Goal: Task Accomplishment & Management: Manage account settings

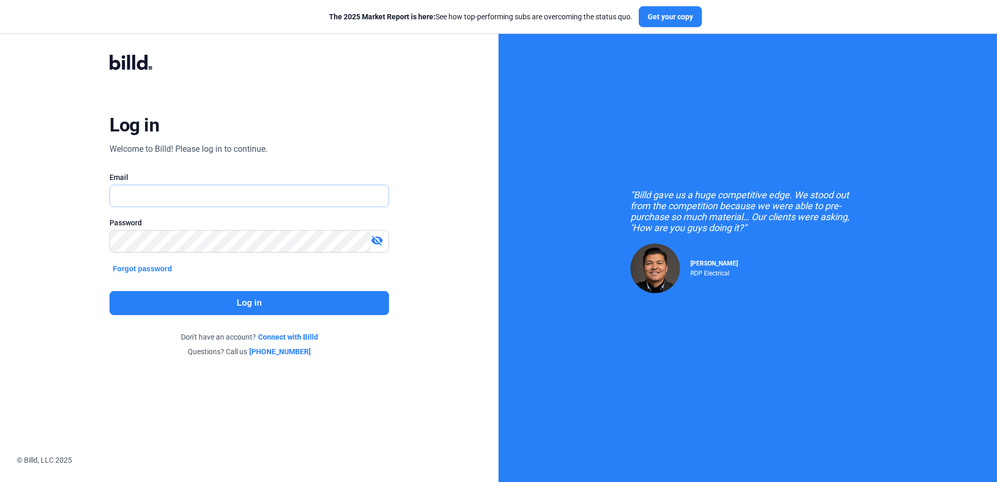
type input "[PERSON_NAME][EMAIL_ADDRESS][DOMAIN_NAME]"
click at [228, 297] on button "Log in" at bounding box center [249, 303] width 279 height 24
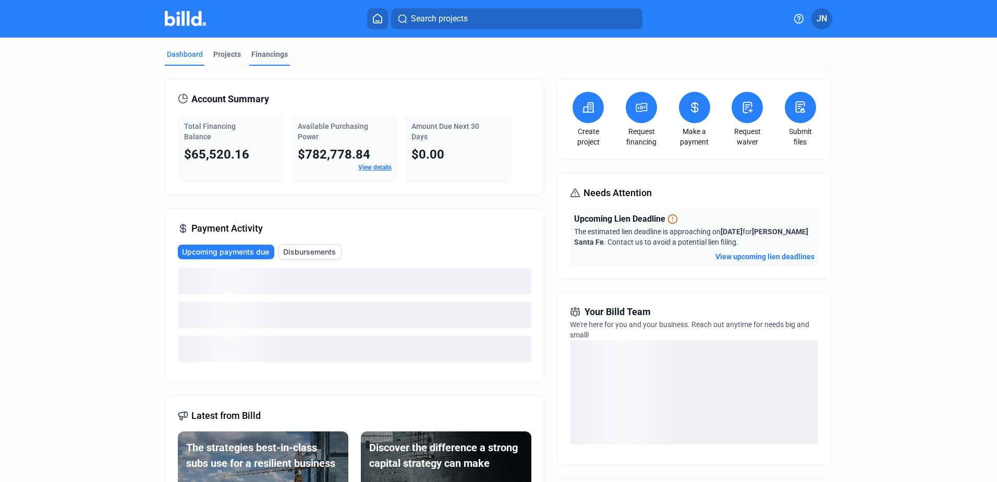
click at [267, 52] on div "Financings" at bounding box center [269, 54] width 37 height 10
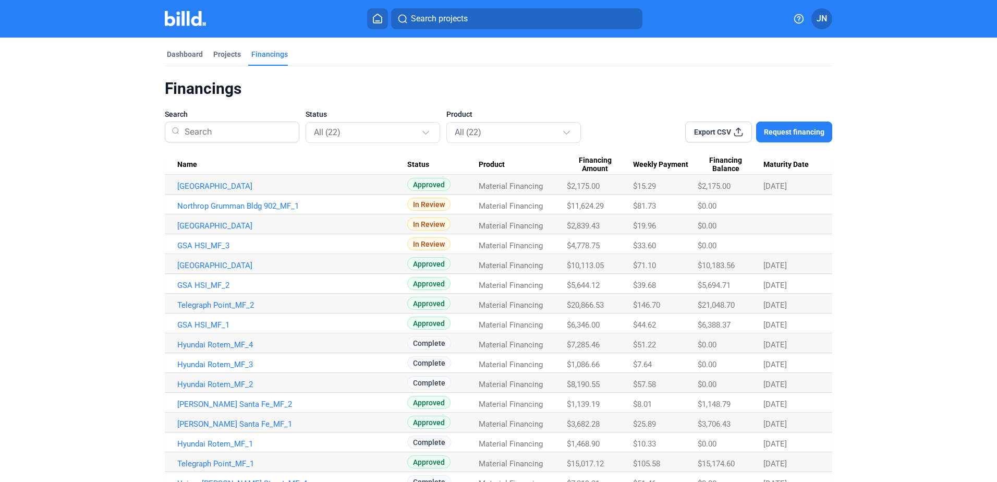
scroll to position [52, 0]
